Goal: Task Accomplishment & Management: Manage account settings

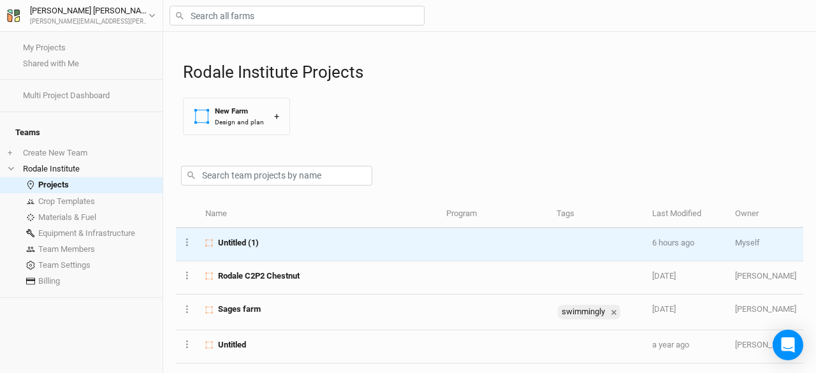
click at [250, 247] on span "Untitled (1)" at bounding box center [238, 242] width 41 height 11
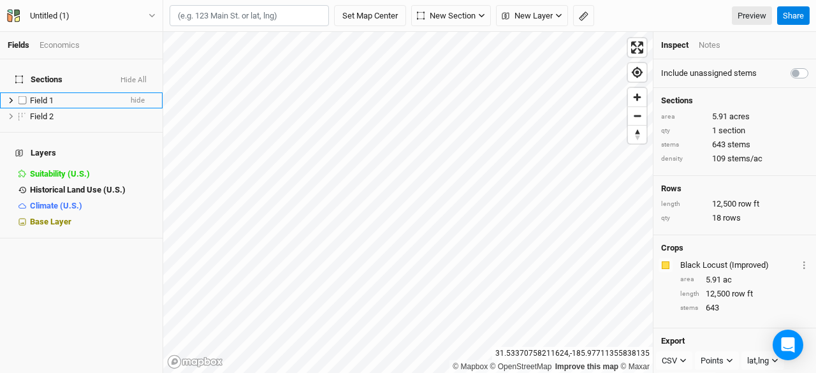
click at [41, 96] on span "Field 1" at bounding box center [42, 101] width 24 height 10
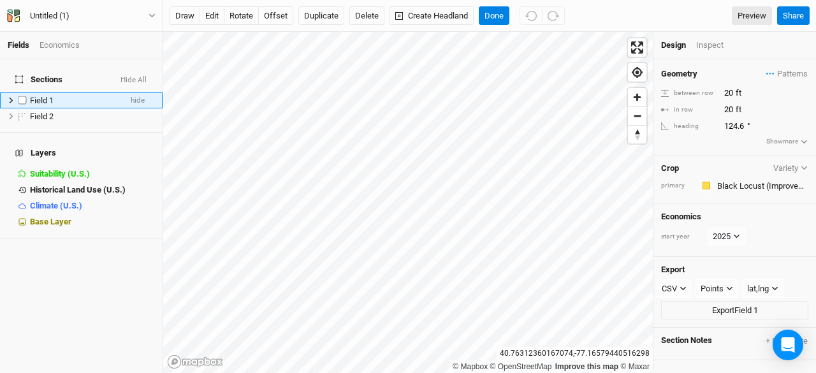
click at [43, 92] on li "Field 1 hide" at bounding box center [81, 100] width 163 height 16
click at [24, 92] on label at bounding box center [23, 100] width 16 height 16
click at [24, 96] on input "checkbox" at bounding box center [22, 100] width 8 height 8
checkbox input "true"
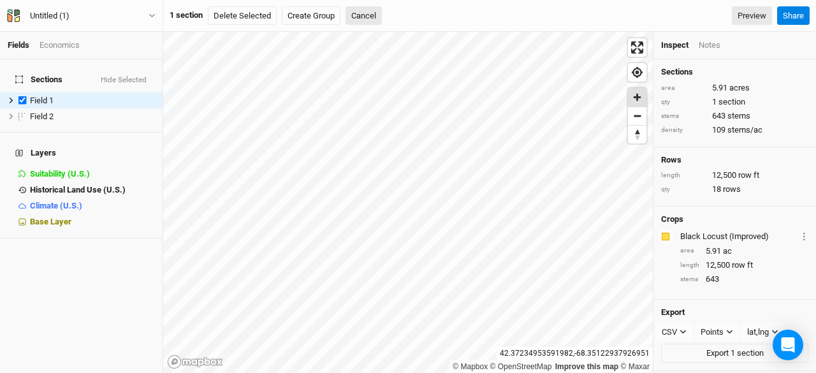
click at [635, 91] on span "Zoom in" at bounding box center [637, 97] width 18 height 18
click at [641, 71] on span "Find my location" at bounding box center [637, 72] width 18 height 18
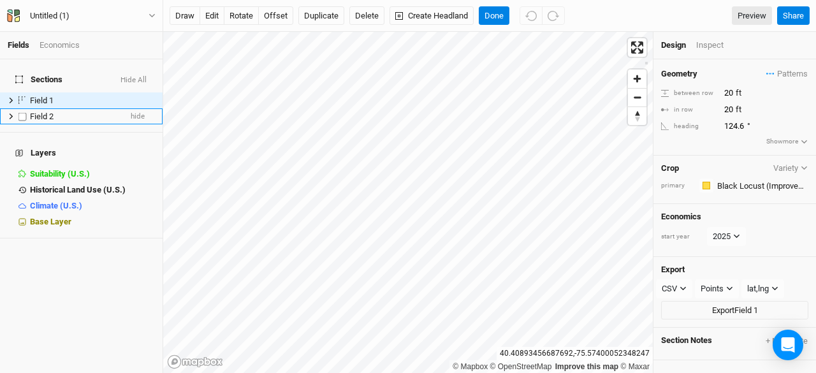
click at [48, 112] on span "Field 2" at bounding box center [42, 117] width 24 height 10
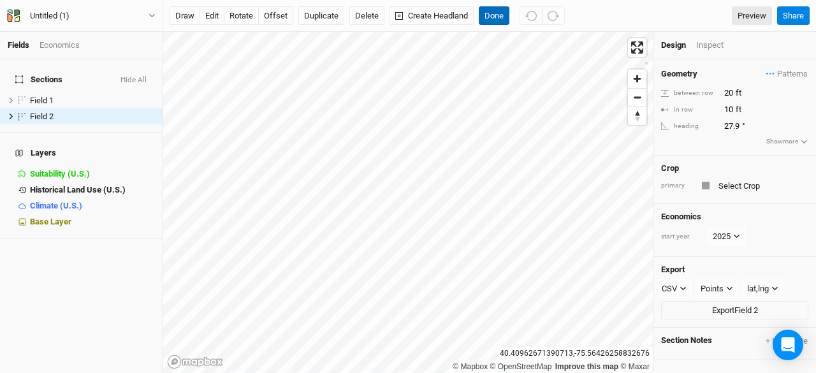
click at [499, 15] on button "Done" at bounding box center [494, 15] width 31 height 19
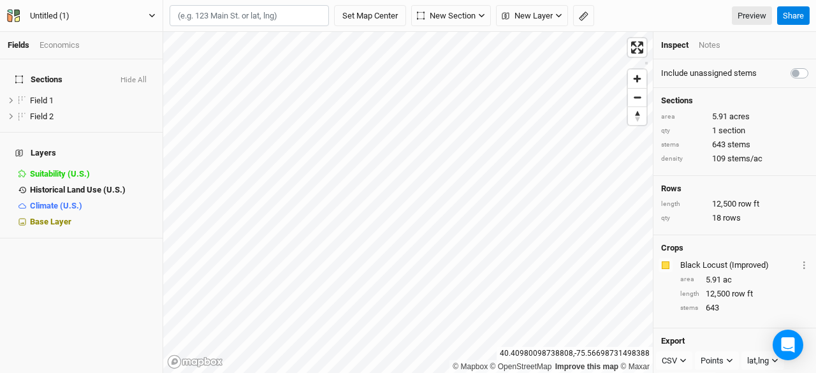
click at [72, 12] on div "Untitled (1)" at bounding box center [50, 16] width 60 height 13
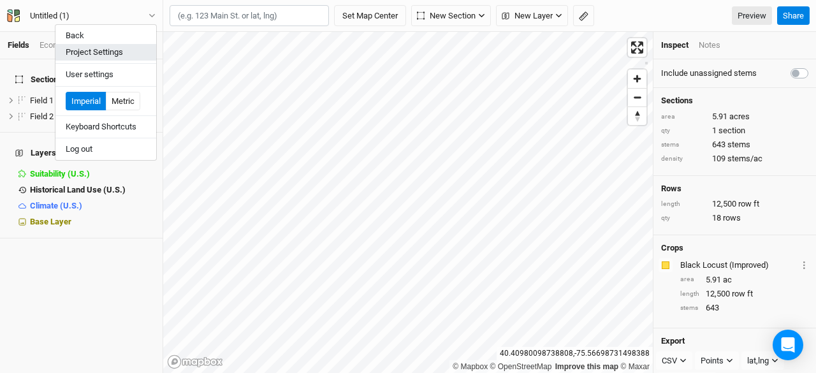
click at [88, 55] on button "Project Settings" at bounding box center [105, 52] width 101 height 17
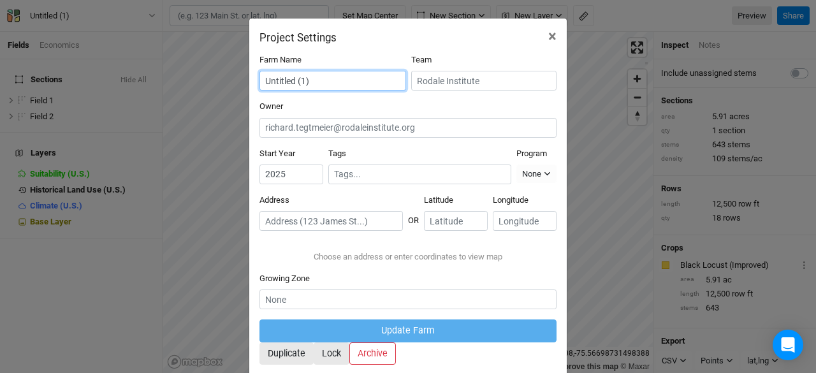
drag, startPoint x: 314, startPoint y: 81, endPoint x: 214, endPoint y: 52, distance: 103.7
click at [214, 52] on div "Project Settings × Farm Name Untitled (1) Team Owner Start Year [DATE] Tags Pro…" at bounding box center [408, 186] width 816 height 373
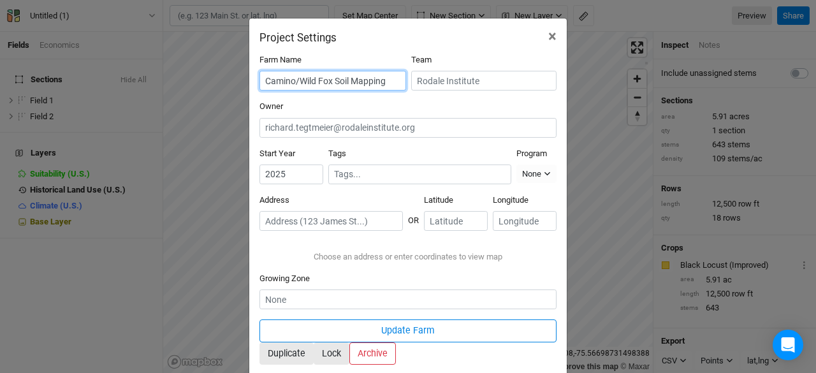
scroll to position [110, 0]
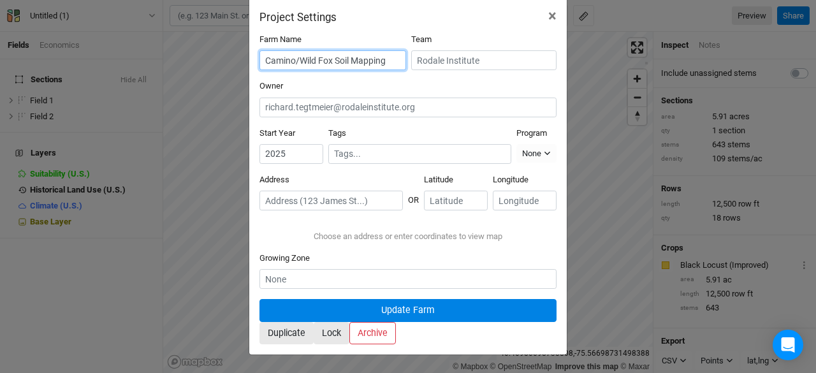
type input "Camino/Wild Fox Soil Mapping"
click at [413, 300] on button "Update Farm" at bounding box center [407, 310] width 297 height 22
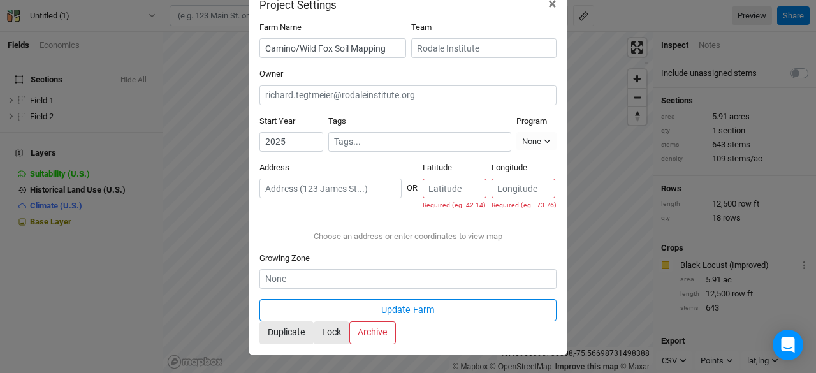
scroll to position [0, 0]
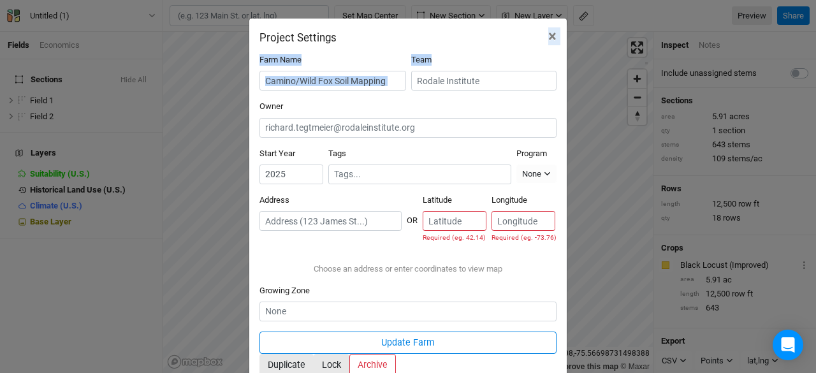
drag, startPoint x: 413, startPoint y: 24, endPoint x: 485, endPoint y: 73, distance: 87.2
click at [485, 73] on div "Project Settings × Farm Name Camino/Wild Fox Soil Mapping Team Owner Start Year…" at bounding box center [408, 203] width 319 height 370
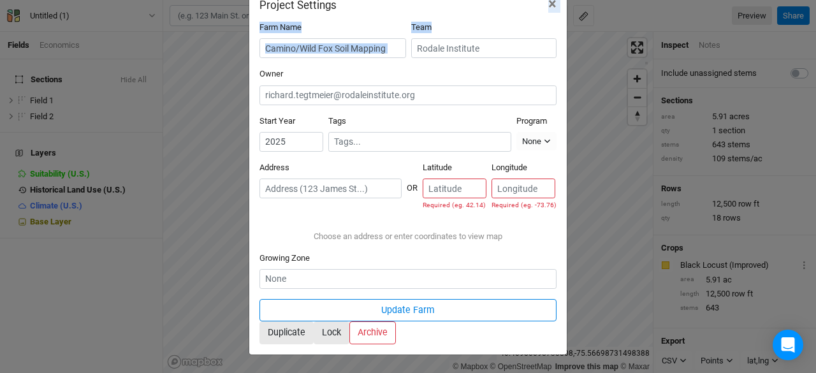
scroll to position [112, 0]
click at [331, 178] on input "text" at bounding box center [330, 188] width 142 height 20
paste input "Plantskydd Soluble Powder Animal Repellent"
type input "Plantskydd Soluble Powder Animal Repellent"
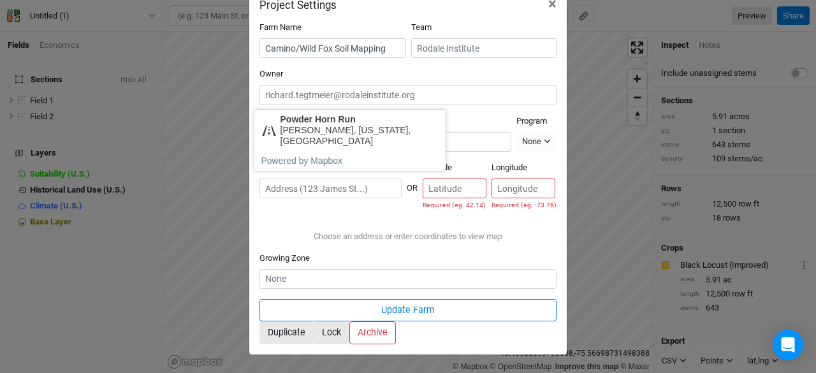
scroll to position [0, 0]
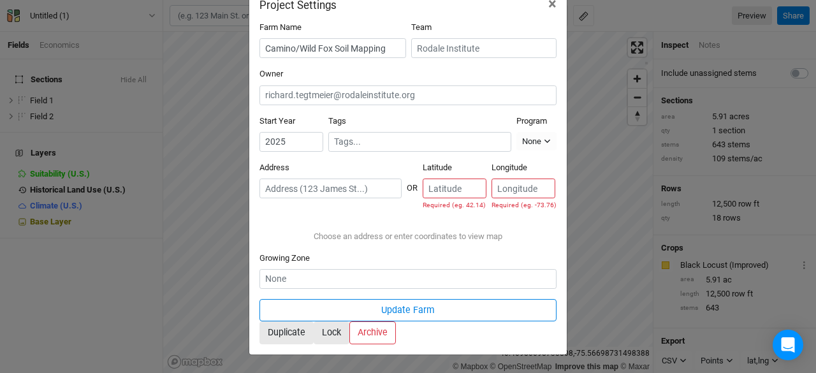
paste input "[STREET_ADDRESS][PERSON_NAME]"
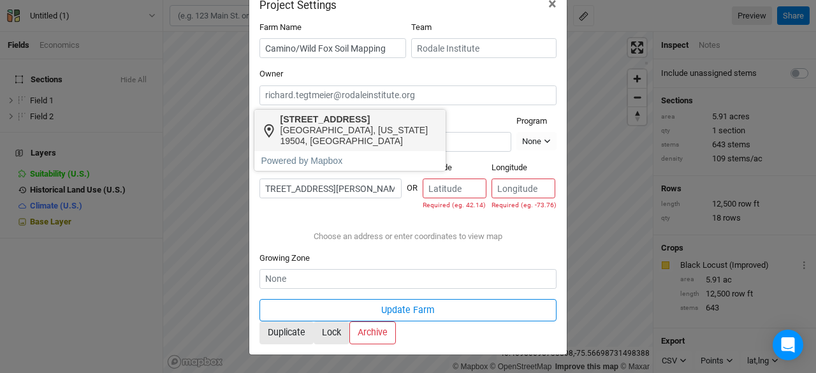
click at [321, 120] on div "[STREET_ADDRESS]" at bounding box center [359, 119] width 159 height 11
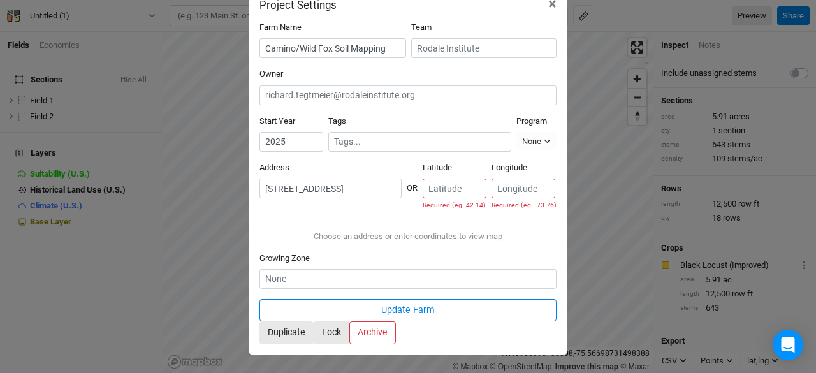
type input "[STREET_ADDRESS][US_STATE]"
type input "40.413677"
type input "-75.582917"
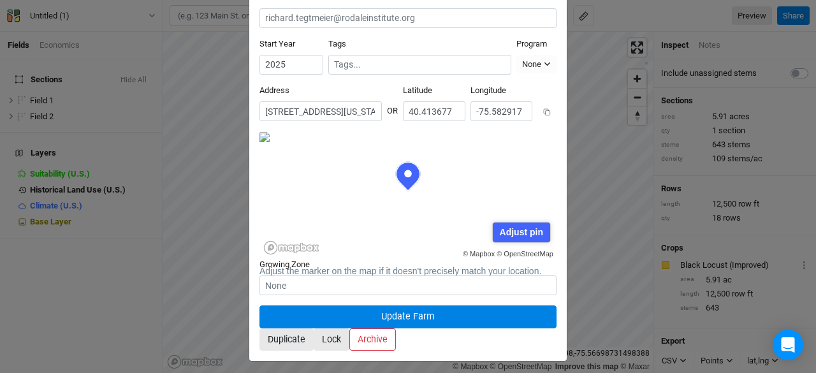
scroll to position [64, 149]
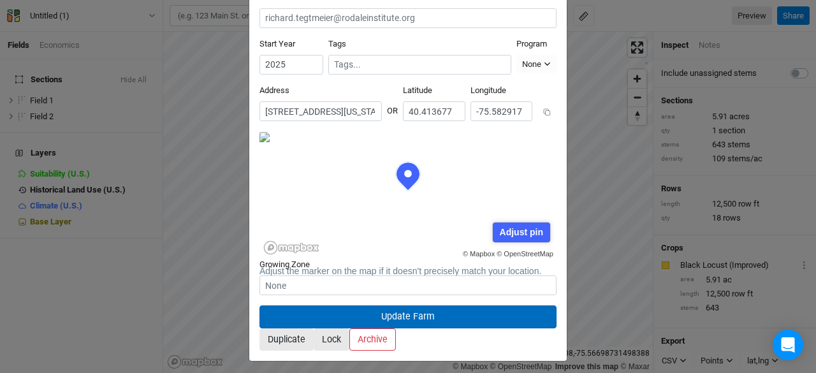
click at [428, 305] on button "Update Farm" at bounding box center [407, 316] width 297 height 22
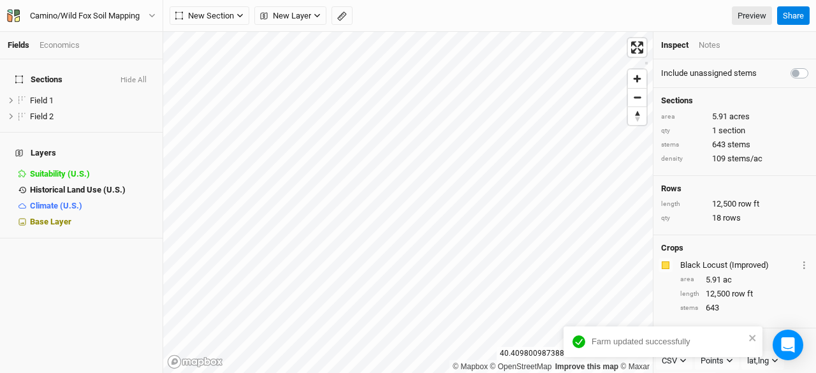
scroll to position [46, 0]
click at [66, 44] on div "Economics" at bounding box center [60, 45] width 40 height 11
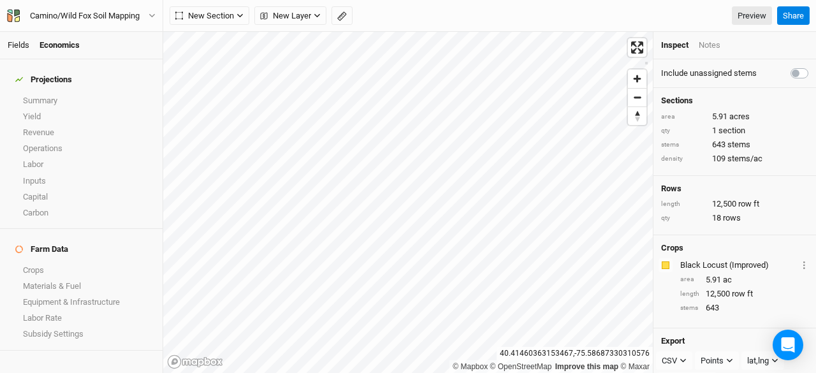
click at [20, 47] on link "Fields" at bounding box center [19, 45] width 22 height 10
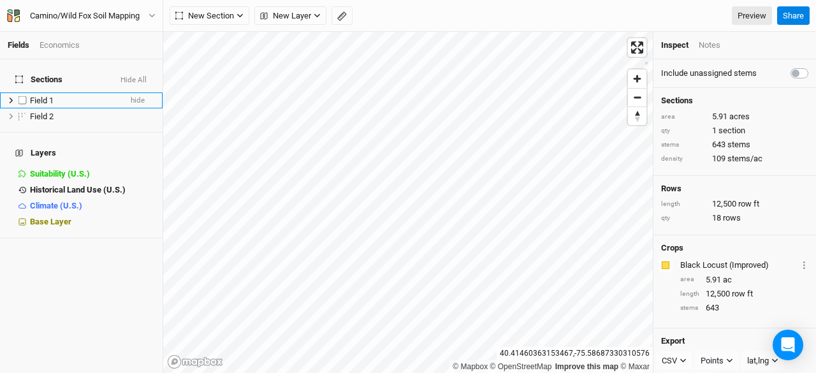
click at [57, 96] on div "Field 1" at bounding box center [75, 101] width 91 height 10
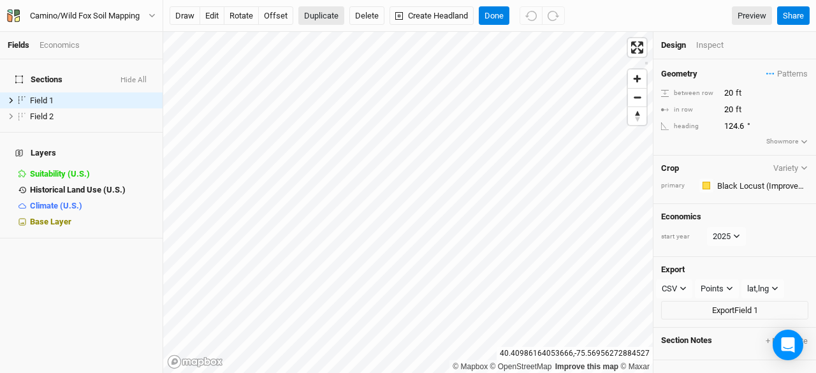
click at [306, 16] on button "Duplicate" at bounding box center [321, 15] width 46 height 19
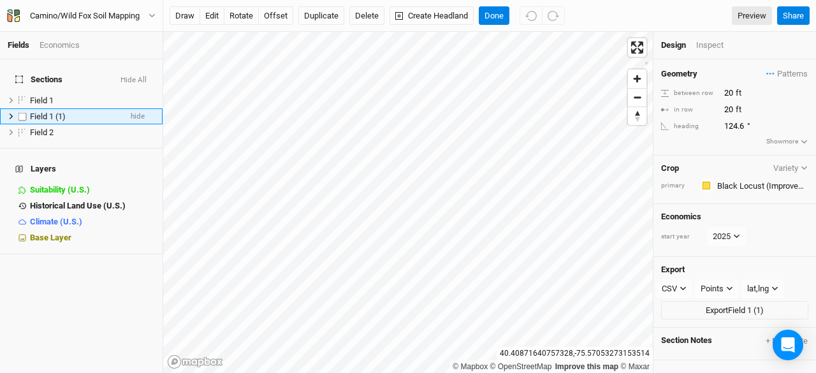
click at [64, 112] on span "Field 1 (1)" at bounding box center [48, 117] width 36 height 10
click at [18, 108] on label at bounding box center [23, 116] width 16 height 16
click at [18, 112] on input "checkbox" at bounding box center [22, 116] width 8 height 8
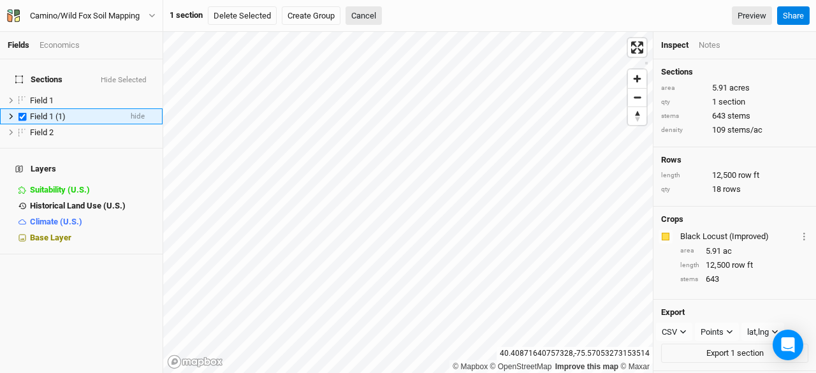
click at [18, 108] on label at bounding box center [23, 116] width 16 height 16
click at [18, 112] on input "checkbox" at bounding box center [22, 116] width 8 height 8
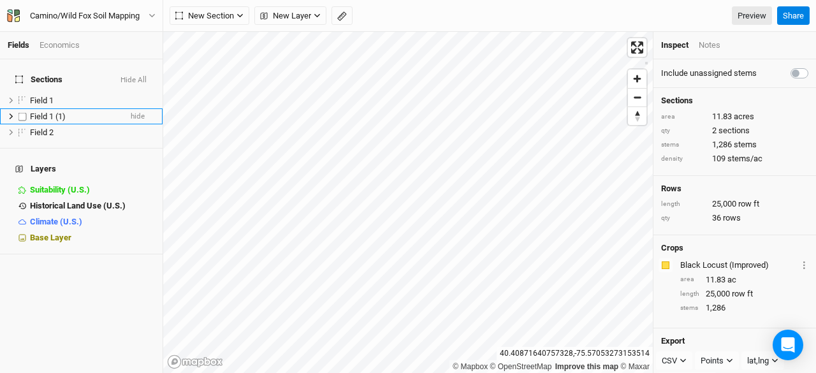
click at [18, 108] on label at bounding box center [23, 116] width 16 height 16
click at [18, 112] on input "checkbox" at bounding box center [22, 116] width 8 height 8
click at [18, 108] on label at bounding box center [23, 116] width 16 height 16
click at [18, 112] on input "checkbox" at bounding box center [22, 116] width 8 height 8
checkbox input "false"
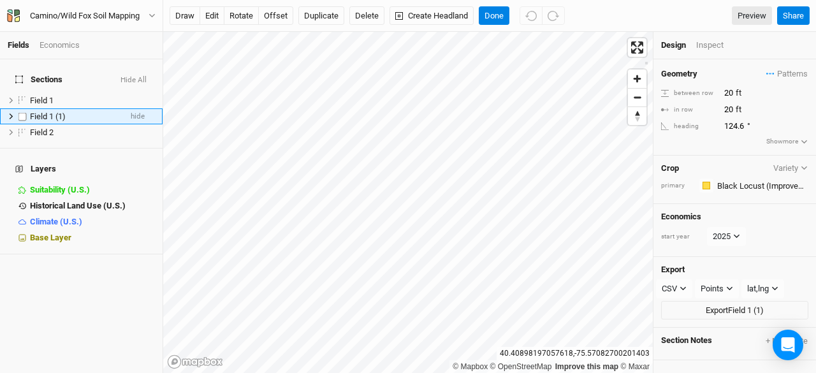
click at [47, 112] on span "Field 1 (1)" at bounding box center [48, 117] width 36 height 10
click at [728, 92] on input "20" at bounding box center [775, 93] width 111 height 14
type input "60"
click at [730, 106] on input "20" at bounding box center [775, 110] width 111 height 14
click at [728, 106] on input "260" at bounding box center [775, 110] width 111 height 14
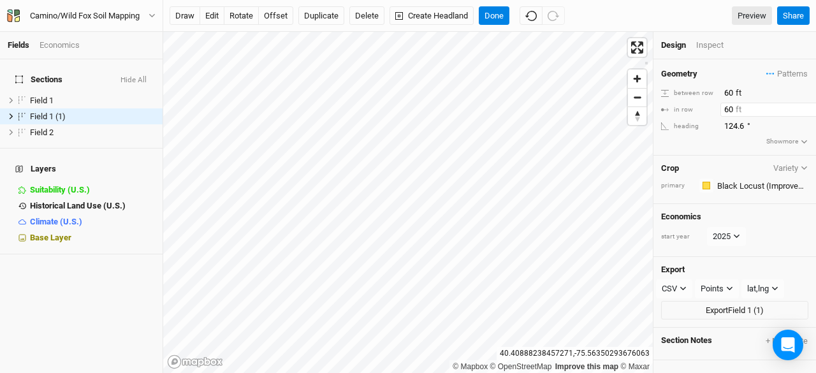
type input "60"
click at [131, 92] on span "hide" at bounding box center [138, 100] width 14 height 16
click at [314, 18] on button "Duplicate" at bounding box center [321, 15] width 46 height 19
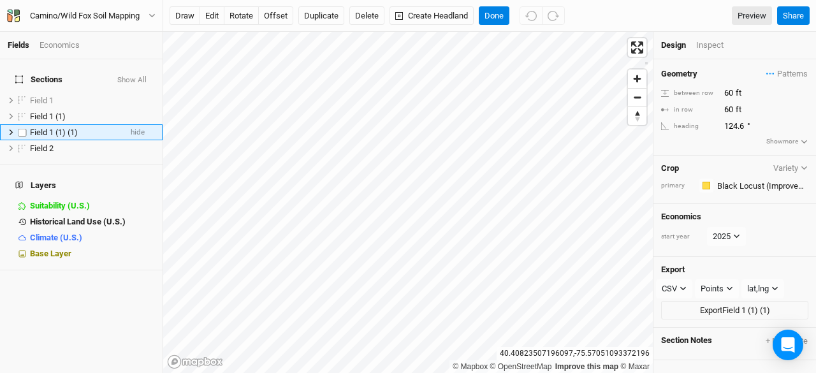
click at [64, 127] on span "Field 1 (1) (1)" at bounding box center [54, 132] width 48 height 10
click at [730, 91] on input "60" at bounding box center [775, 93] width 111 height 14
type input "120"
click at [728, 105] on input "60" at bounding box center [775, 110] width 111 height 14
type input "120"
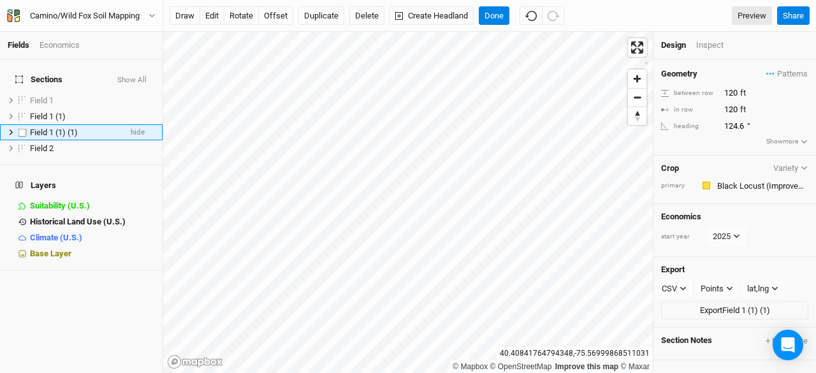
click at [59, 127] on span "Field 1 (1) (1)" at bounding box center [54, 132] width 48 height 10
click at [24, 124] on label at bounding box center [23, 132] width 16 height 16
click at [24, 128] on input "checkbox" at bounding box center [22, 132] width 8 height 8
checkbox input "true"
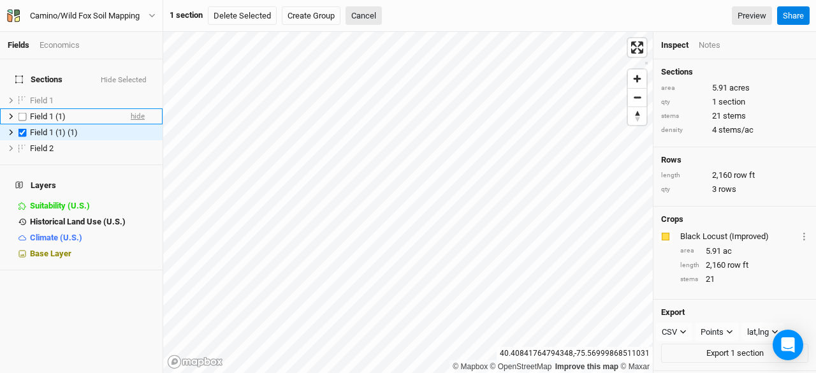
click at [131, 108] on span "hide" at bounding box center [138, 116] width 14 height 16
click at [74, 112] on div "Field 1 (1)" at bounding box center [73, 117] width 87 height 10
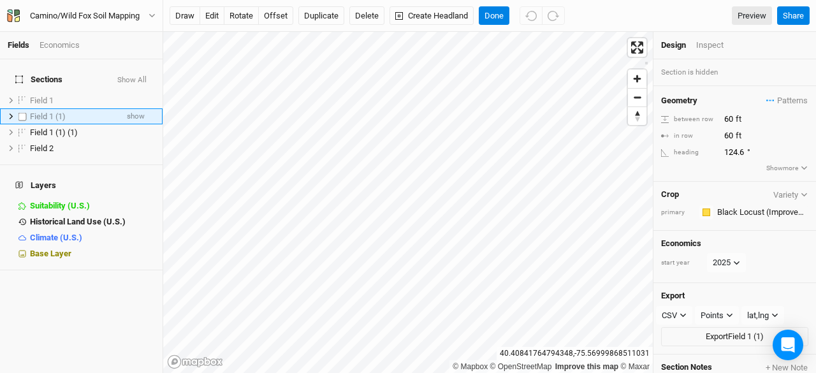
click at [47, 112] on span "Field 1 (1)" at bounding box center [48, 117] width 36 height 10
click at [41, 127] on span "Field 1 (1) (1)" at bounding box center [54, 132] width 48 height 10
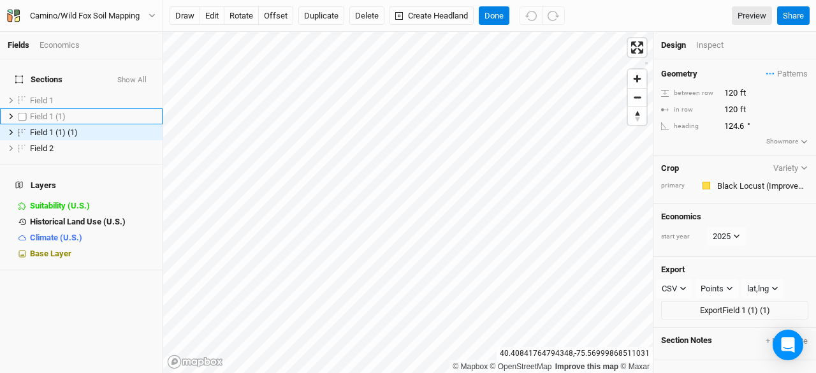
click at [29, 108] on label at bounding box center [23, 116] width 16 height 16
click at [27, 112] on input "checkbox" at bounding box center [22, 116] width 8 height 8
checkbox input "true"
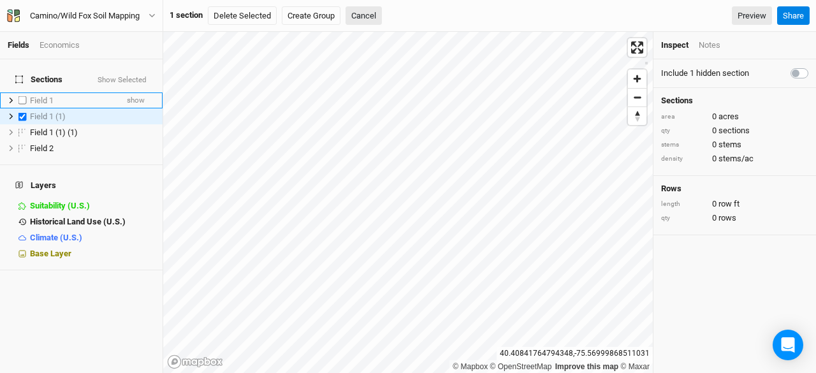
click at [44, 96] on span "Field 1" at bounding box center [42, 101] width 24 height 10
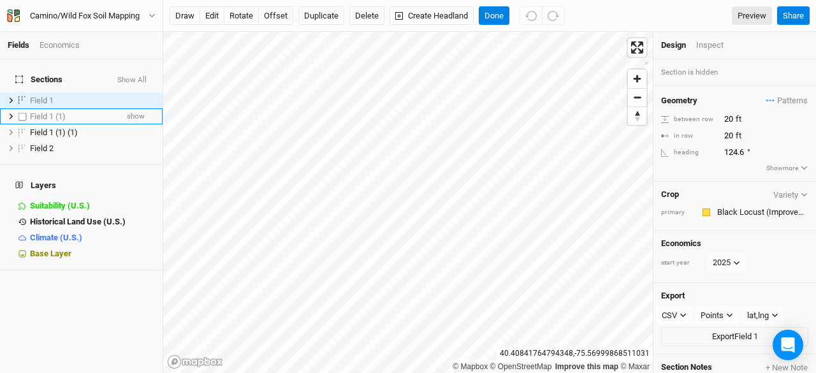
click at [44, 112] on span "Field 1 (1)" at bounding box center [48, 117] width 36 height 10
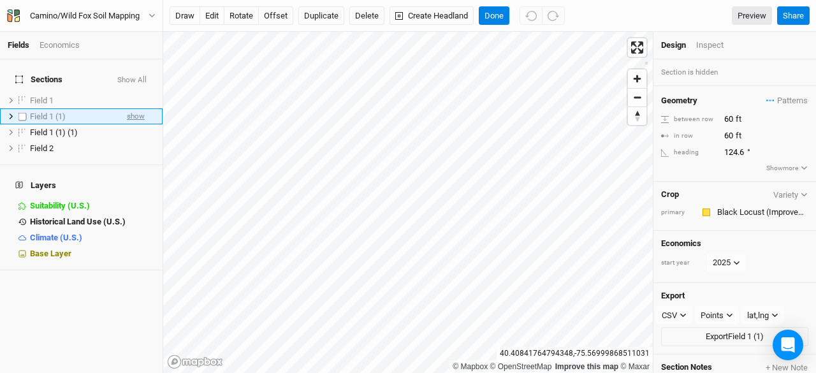
click at [131, 108] on span "show" at bounding box center [136, 116] width 18 height 16
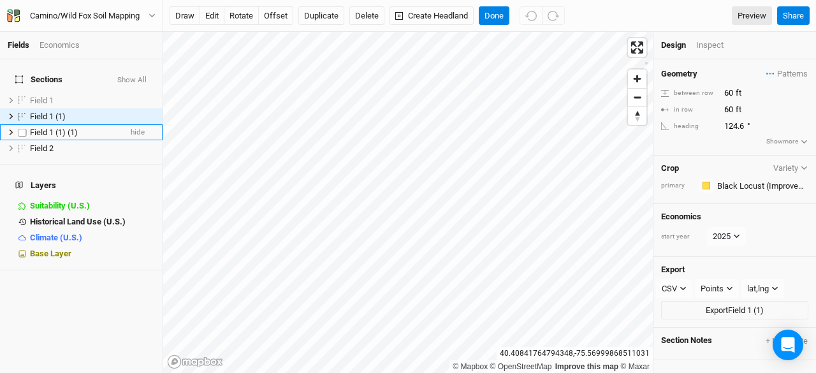
click at [23, 124] on label at bounding box center [23, 132] width 16 height 16
click at [23, 128] on input "checkbox" at bounding box center [22, 132] width 8 height 8
checkbox input "true"
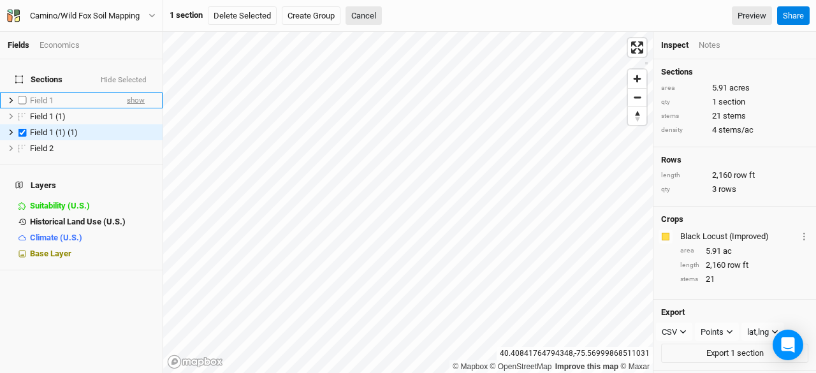
click at [129, 92] on span "show" at bounding box center [136, 100] width 18 height 16
click at [131, 92] on span "hide" at bounding box center [138, 100] width 14 height 16
click at [65, 112] on span "Field 1 (1)" at bounding box center [48, 117] width 36 height 10
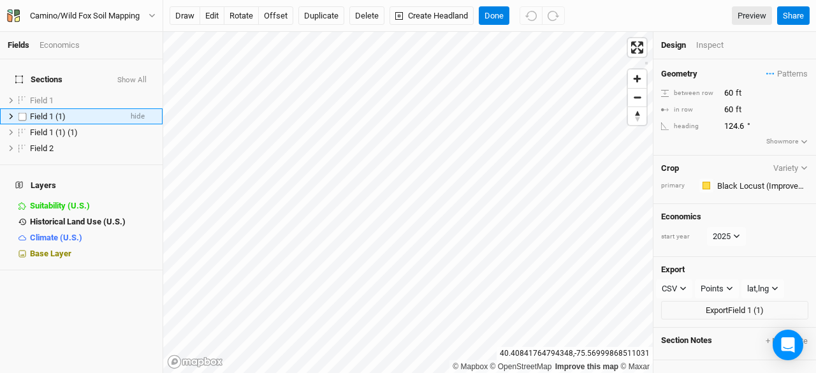
click at [23, 108] on label at bounding box center [23, 116] width 16 height 16
click at [23, 112] on input "checkbox" at bounding box center [22, 116] width 8 height 8
checkbox input "true"
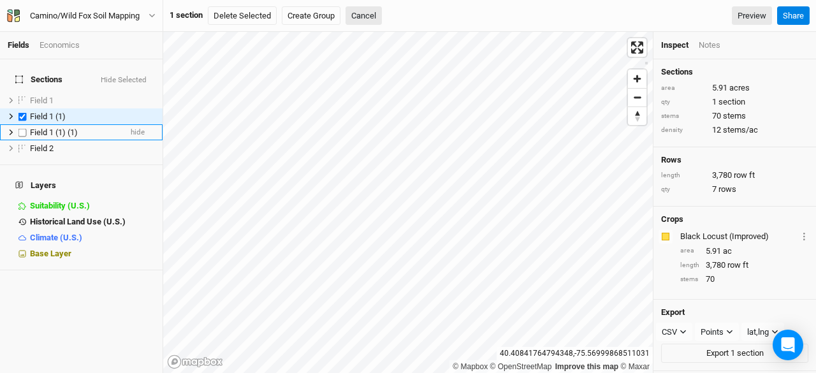
click at [20, 124] on label at bounding box center [23, 132] width 16 height 16
click at [20, 128] on input "checkbox" at bounding box center [22, 132] width 8 height 8
checkbox input "true"
